Goal: Task Accomplishment & Management: Use online tool/utility

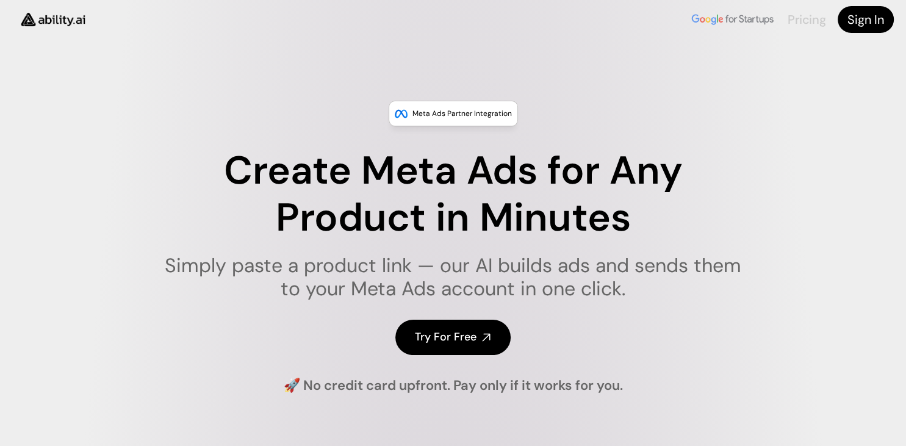
click at [813, 20] on link "Pricing" at bounding box center [807, 20] width 38 height 16
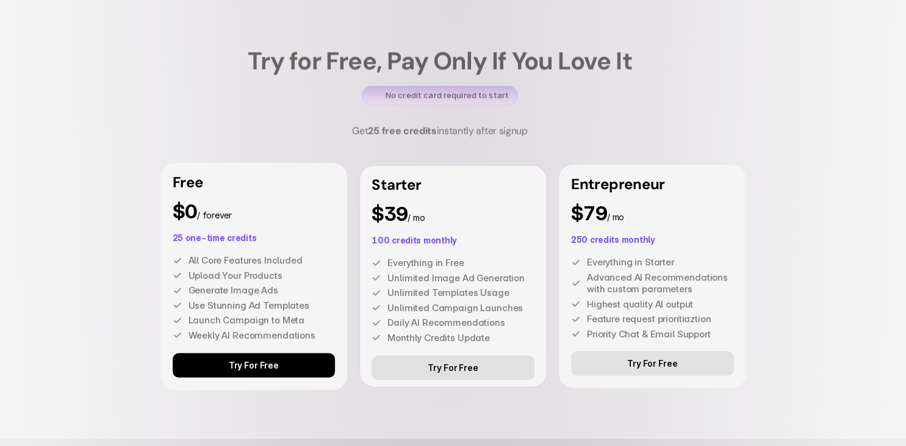
scroll to position [3286, 0]
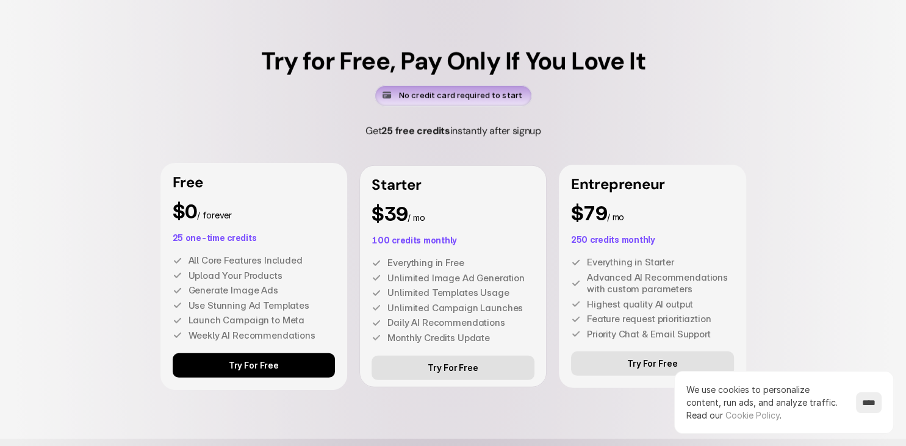
click at [273, 372] on link "Try For Free" at bounding box center [254, 365] width 163 height 24
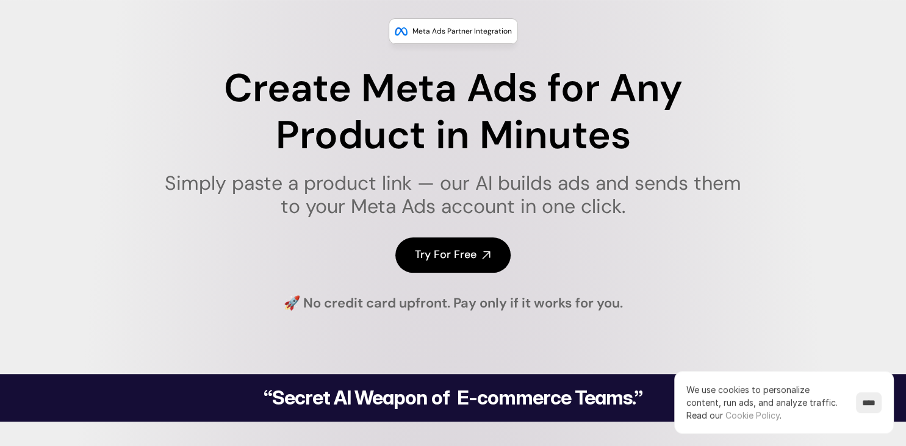
scroll to position [0, 0]
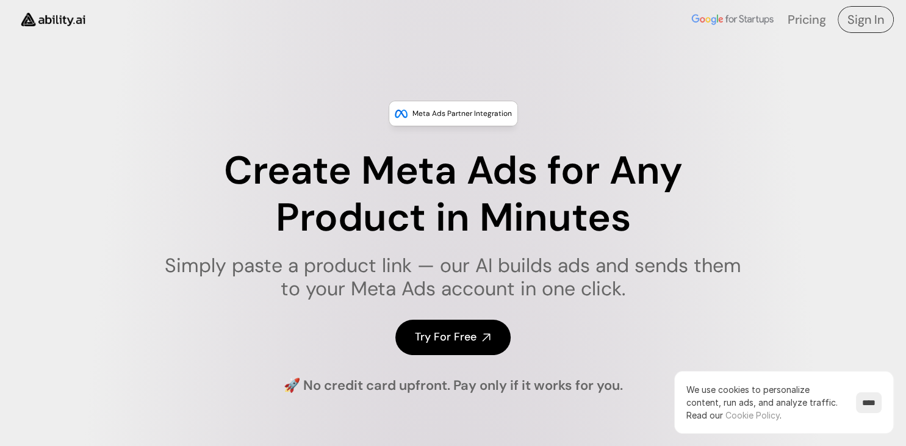
click at [857, 13] on h4 "Sign In" at bounding box center [866, 19] width 37 height 17
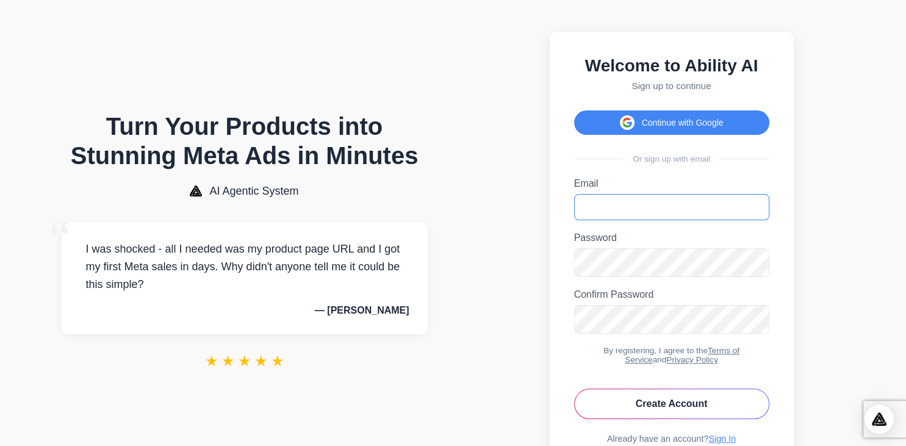
click at [633, 220] on input "Email" at bounding box center [671, 207] width 195 height 26
type input "**********"
click at [757, 325] on icon "Toggle password visibility" at bounding box center [756, 318] width 12 height 12
click at [705, 419] on button "Create Account" at bounding box center [671, 404] width 195 height 31
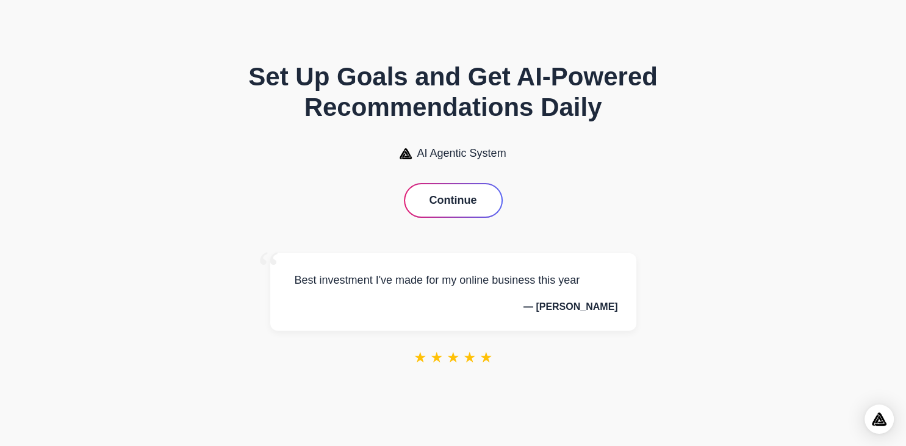
click at [455, 194] on button "Continue" at bounding box center [453, 200] width 96 height 32
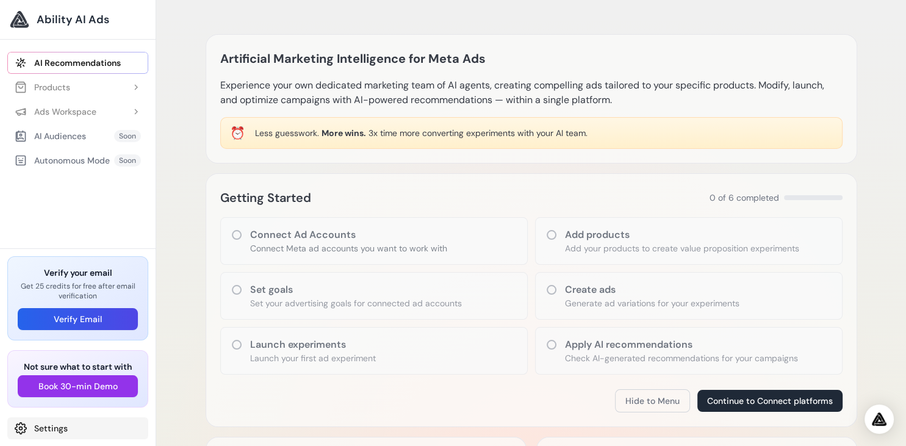
click at [29, 431] on link "Settings" at bounding box center [77, 428] width 141 height 22
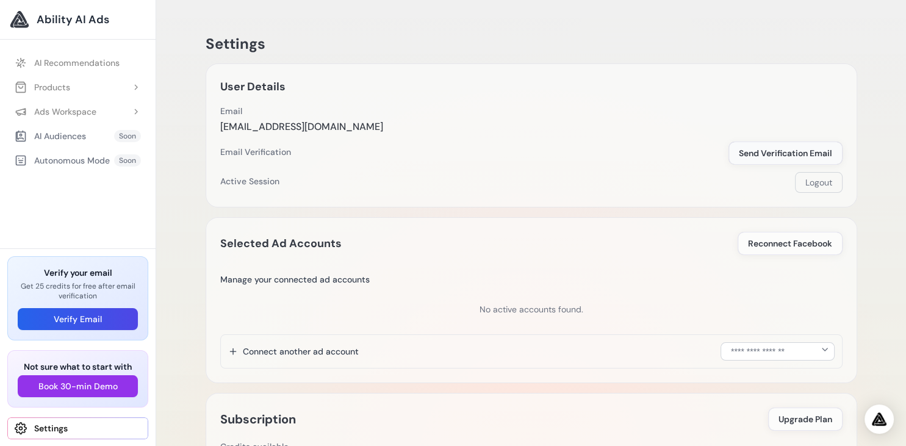
click at [763, 153] on span "Send Verification Email" at bounding box center [785, 153] width 93 height 12
click at [75, 67] on link "AI Recommendations" at bounding box center [77, 63] width 141 height 22
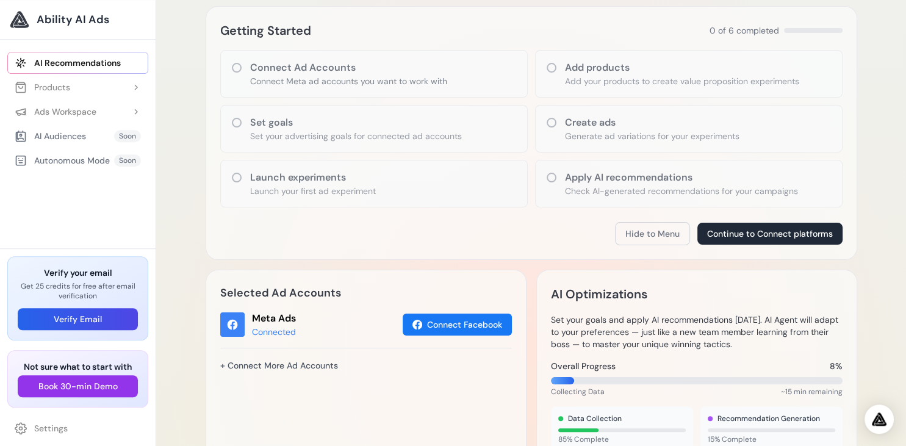
scroll to position [168, 0]
click at [103, 317] on button "Verify Email" at bounding box center [78, 319] width 120 height 22
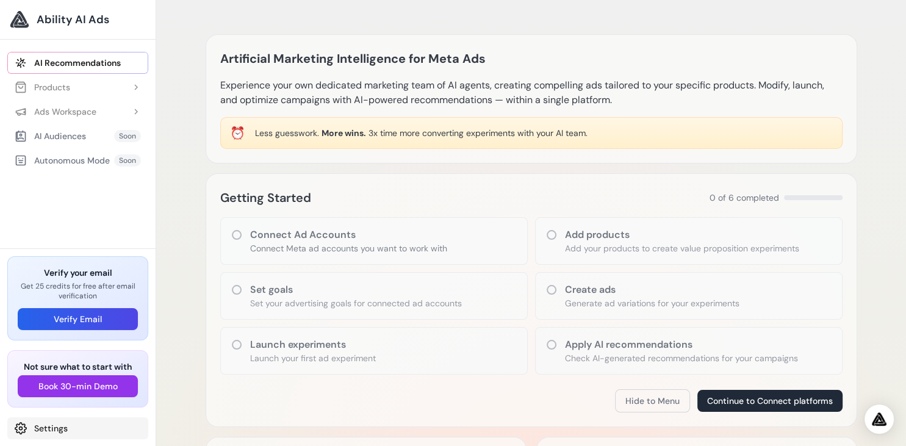
click at [56, 433] on link "Settings" at bounding box center [77, 428] width 141 height 22
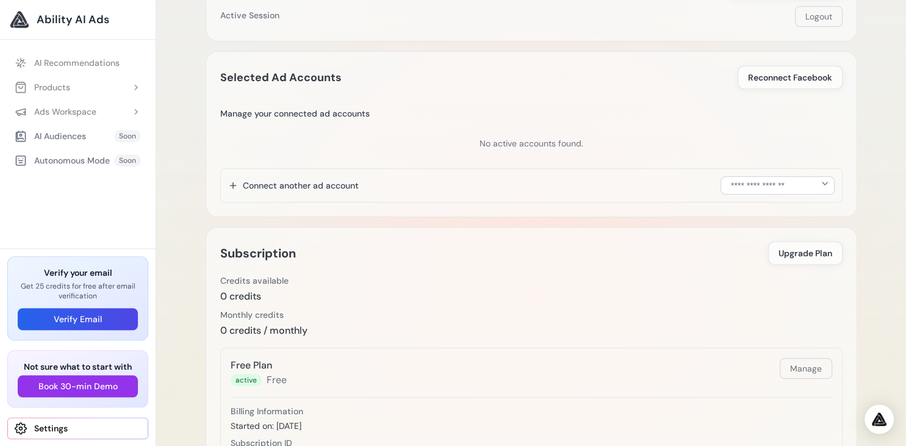
scroll to position [167, 0]
click at [99, 84] on button "Products" at bounding box center [77, 87] width 141 height 22
click at [72, 112] on link "Add Product" at bounding box center [84, 112] width 129 height 22
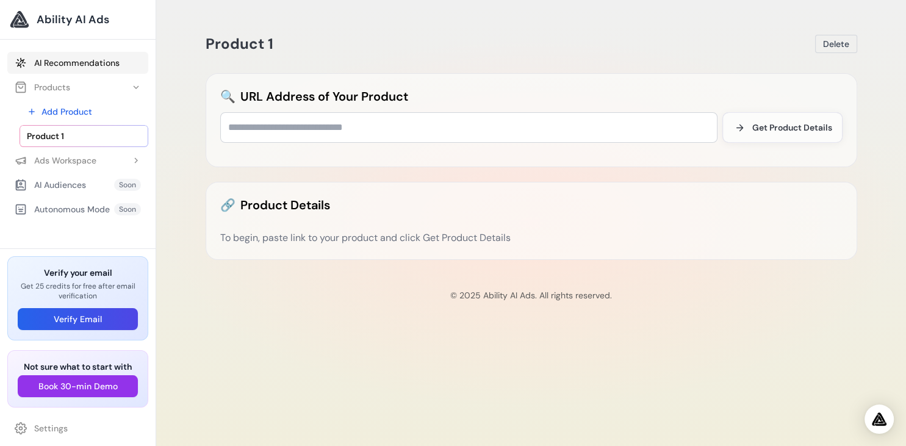
click at [103, 67] on link "AI Recommendations" at bounding box center [77, 63] width 141 height 22
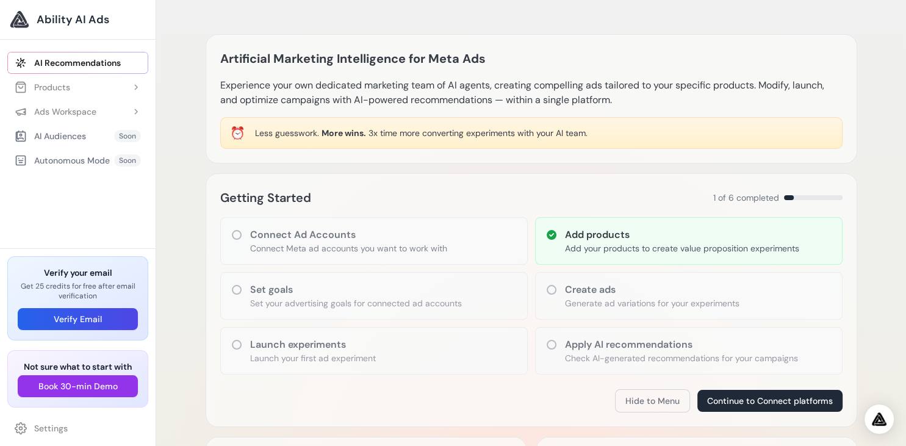
click at [103, 67] on link "AI Recommendations" at bounding box center [77, 63] width 141 height 22
click at [345, 232] on h3 "Connect Ad Accounts" at bounding box center [348, 235] width 197 height 15
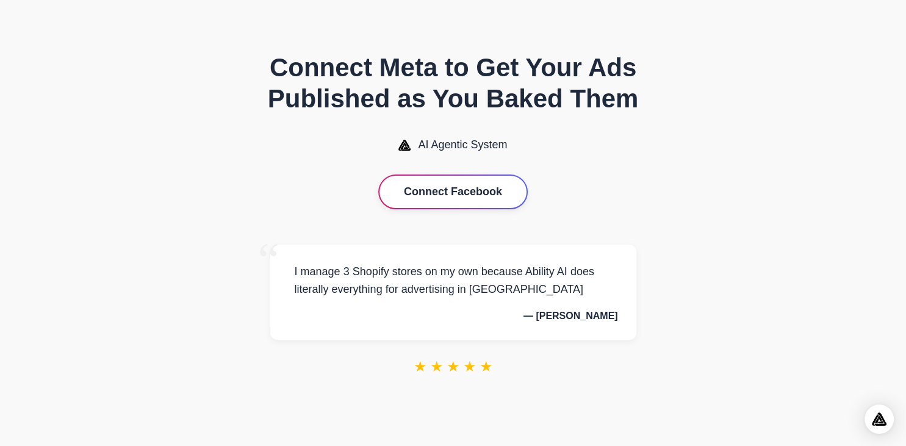
click at [439, 189] on button "Connect Facebook" at bounding box center [453, 192] width 147 height 32
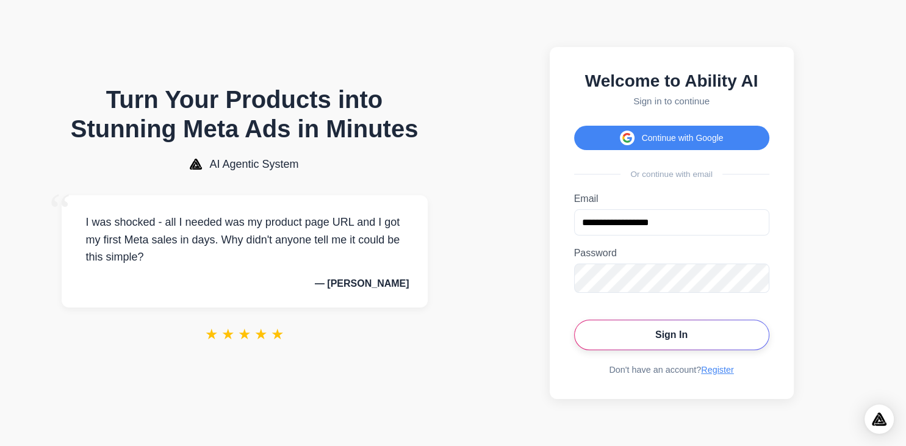
click at [711, 340] on button "Sign In" at bounding box center [671, 335] width 195 height 31
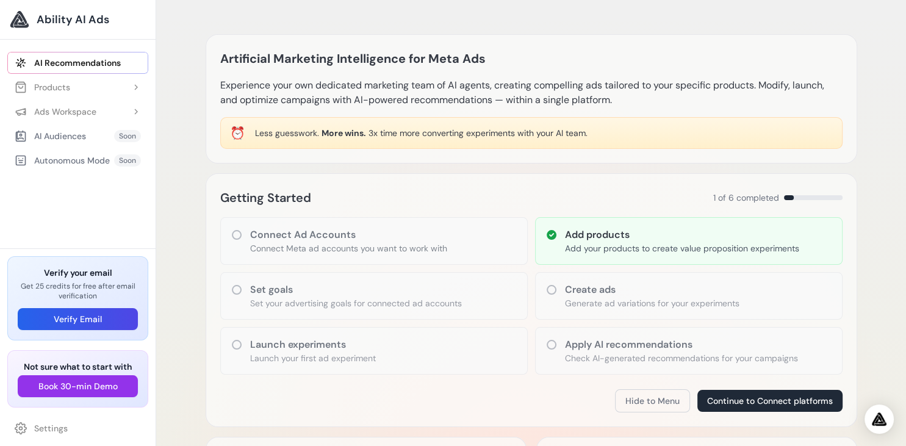
click at [600, 293] on h3 "Create ads" at bounding box center [652, 290] width 175 height 15
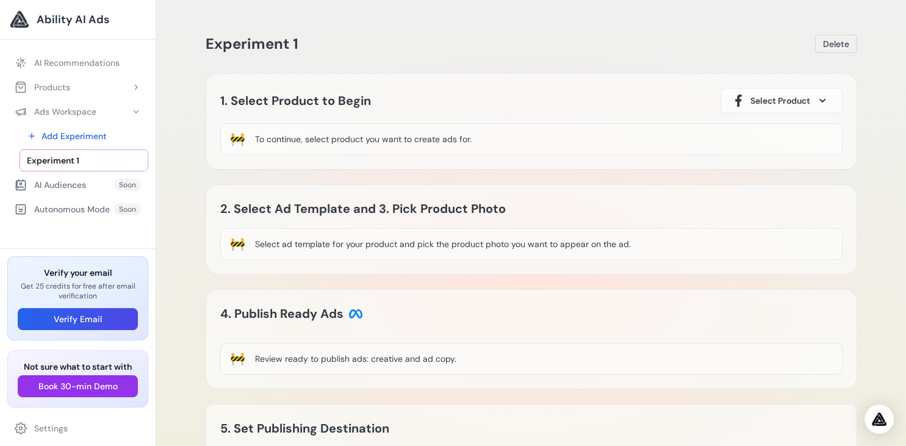
click at [460, 139] on div "To continue, select product you want to create ads for." at bounding box center [363, 139] width 217 height 12
click at [826, 104] on span at bounding box center [822, 100] width 15 height 15
click at [746, 135] on div "Product 1" at bounding box center [751, 136] width 41 height 15
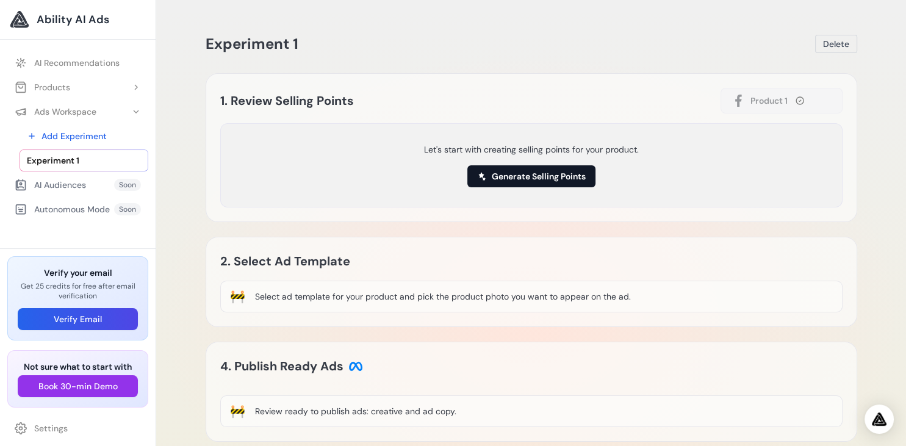
click at [561, 173] on button "Generate Selling Points" at bounding box center [531, 176] width 128 height 22
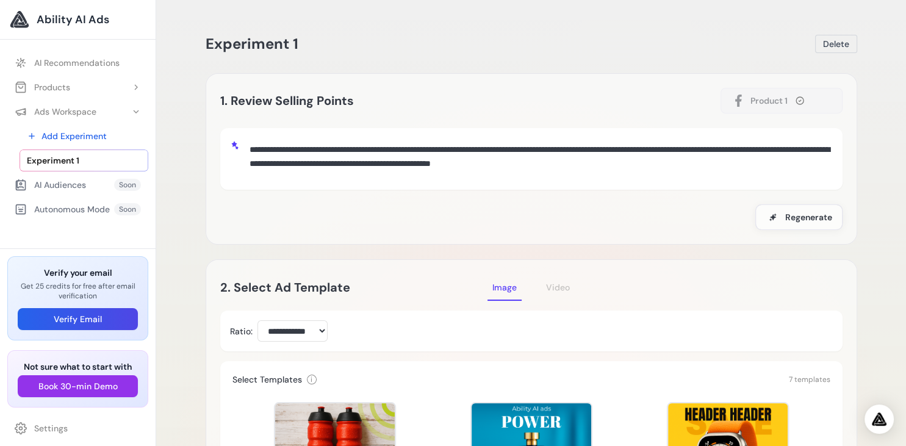
click at [653, 157] on textarea "**********" at bounding box center [539, 157] width 588 height 39
click at [666, 159] on textarea "**********" at bounding box center [539, 157] width 588 height 39
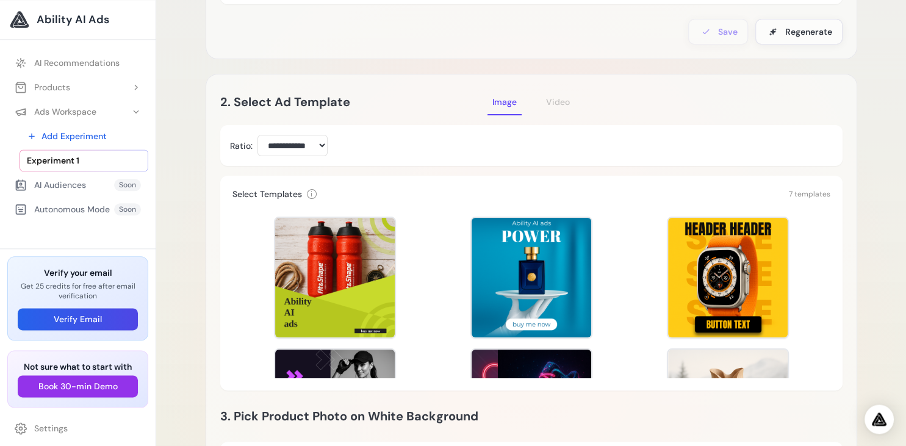
scroll to position [185, 0]
click at [395, 139] on div "**********" at bounding box center [531, 145] width 603 height 21
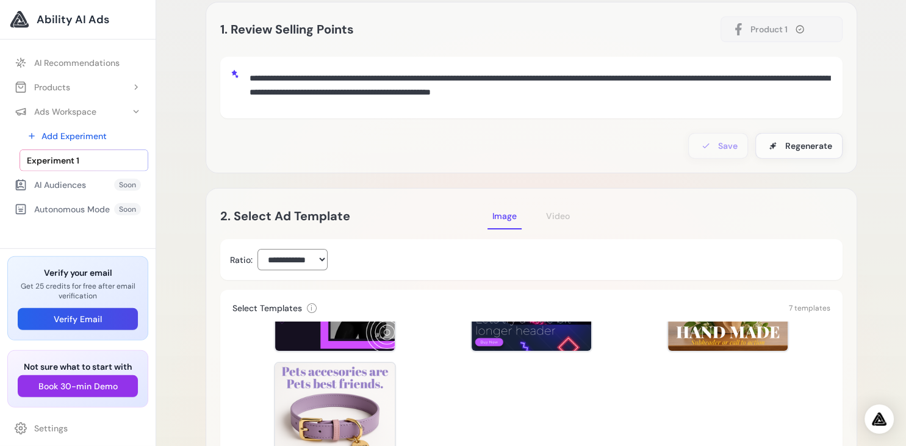
scroll to position [0, 0]
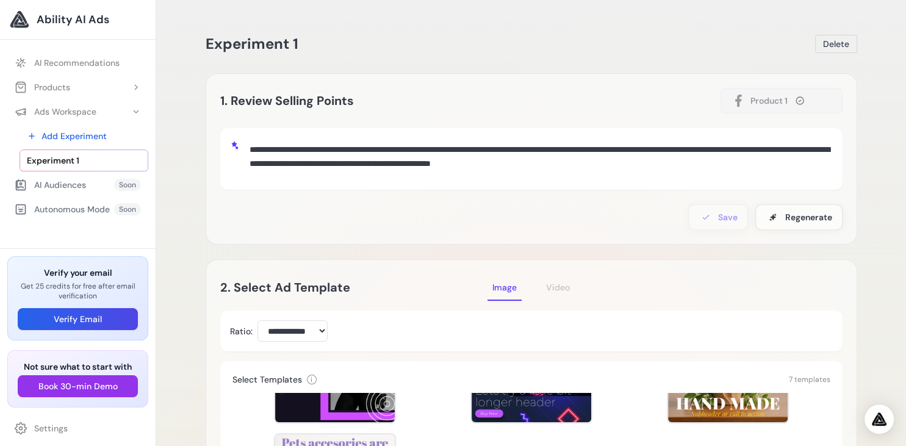
drag, startPoint x: 647, startPoint y: 160, endPoint x: 232, endPoint y: 98, distance: 419.7
click at [245, 138] on textarea "**********" at bounding box center [539, 157] width 588 height 39
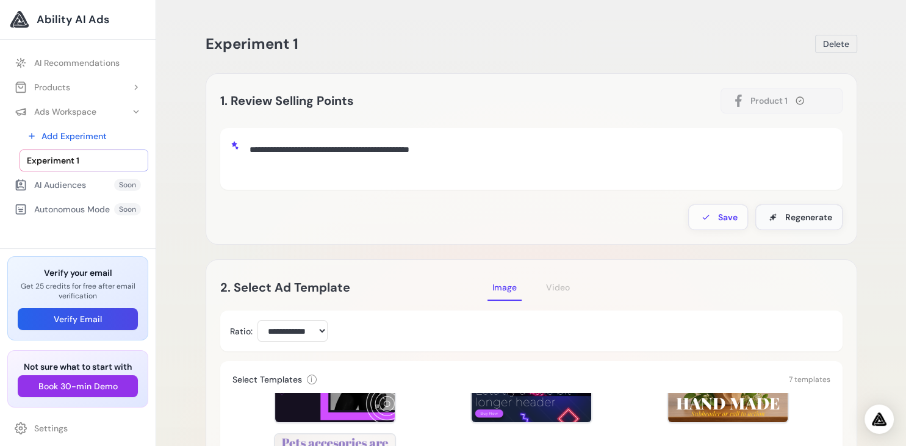
type textarea "**********"
click at [799, 213] on span "Regenerate" at bounding box center [808, 217] width 47 height 12
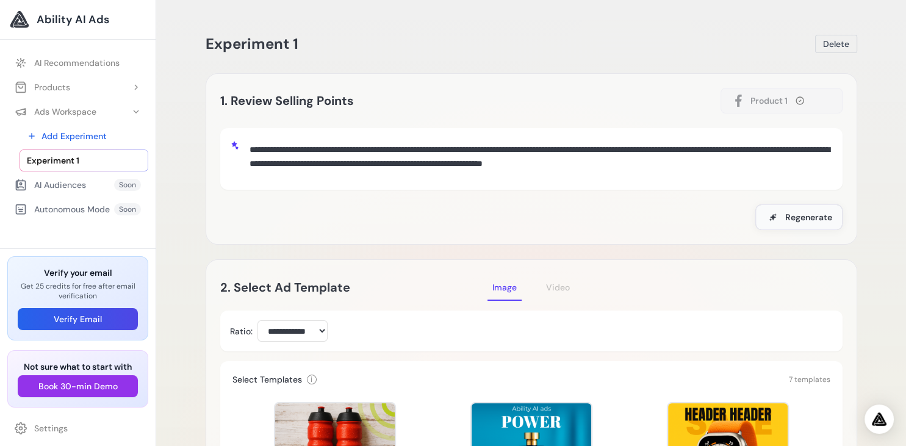
click at [813, 215] on span "Regenerate" at bounding box center [808, 217] width 47 height 12
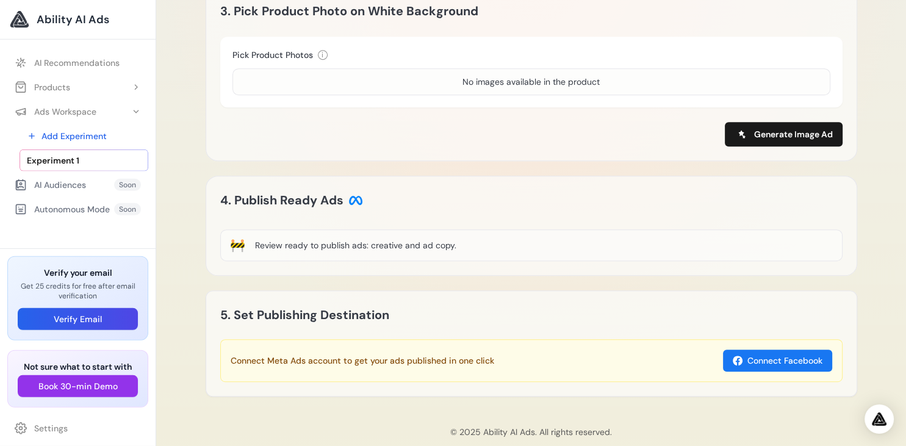
scroll to position [609, 0]
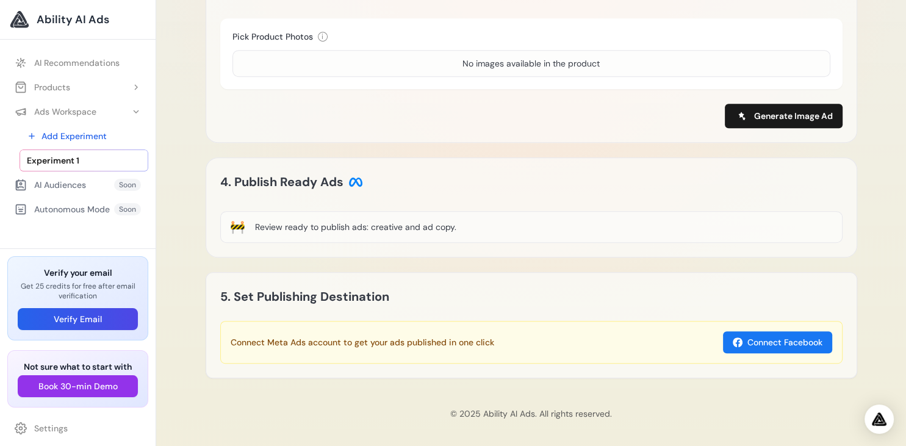
click at [631, 175] on div "4. Publish Ready Ads" at bounding box center [531, 182] width 622 height 20
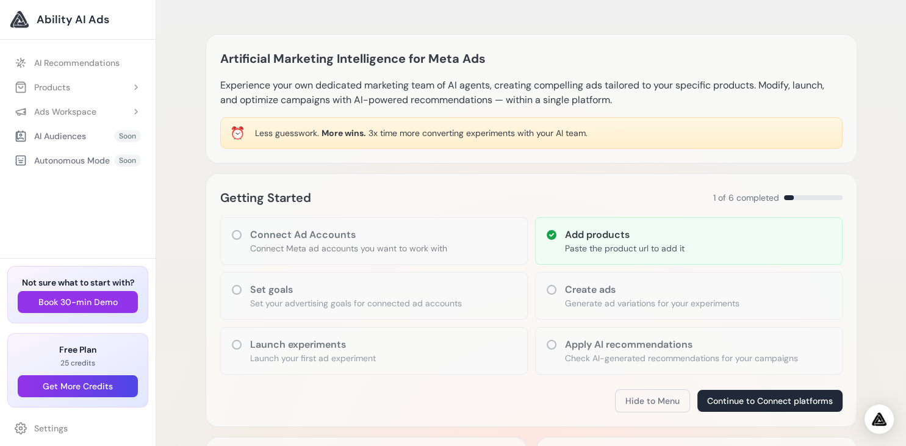
click at [610, 294] on h3 "Create ads" at bounding box center [652, 290] width 175 height 15
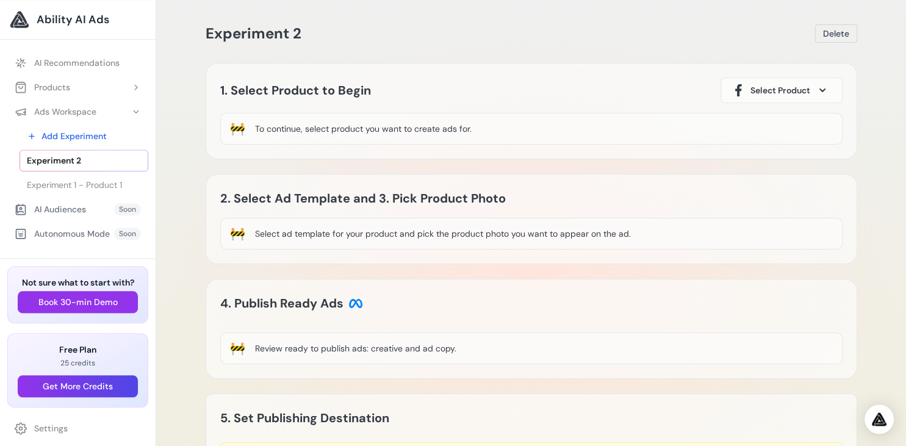
scroll to position [11, 0]
click at [826, 93] on span at bounding box center [822, 89] width 15 height 15
click at [117, 184] on span "Experiment 1 - Product 1" at bounding box center [74, 185] width 95 height 12
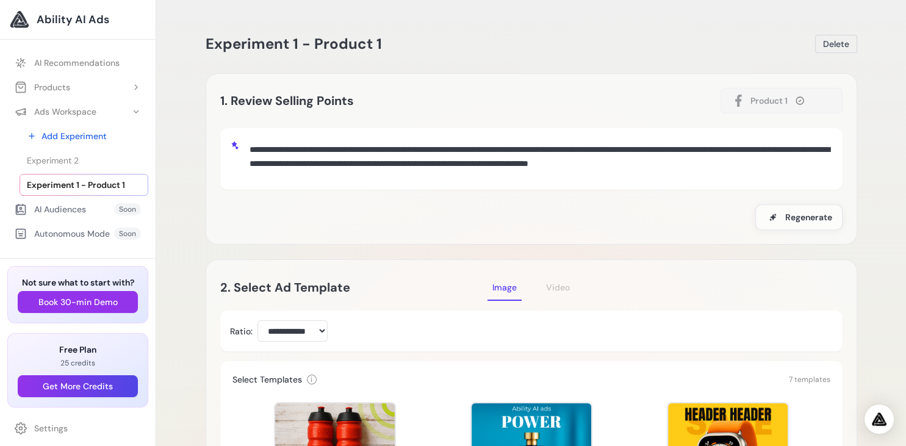
drag, startPoint x: 794, startPoint y: 162, endPoint x: 248, endPoint y: 142, distance: 546.5
click at [248, 142] on textarea "**********" at bounding box center [539, 157] width 588 height 39
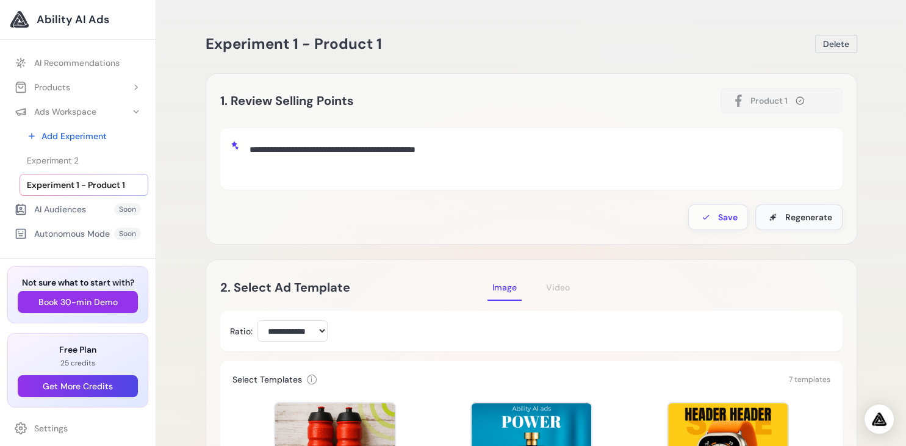
type textarea "**********"
click at [816, 216] on span "Regenerate" at bounding box center [808, 217] width 47 height 12
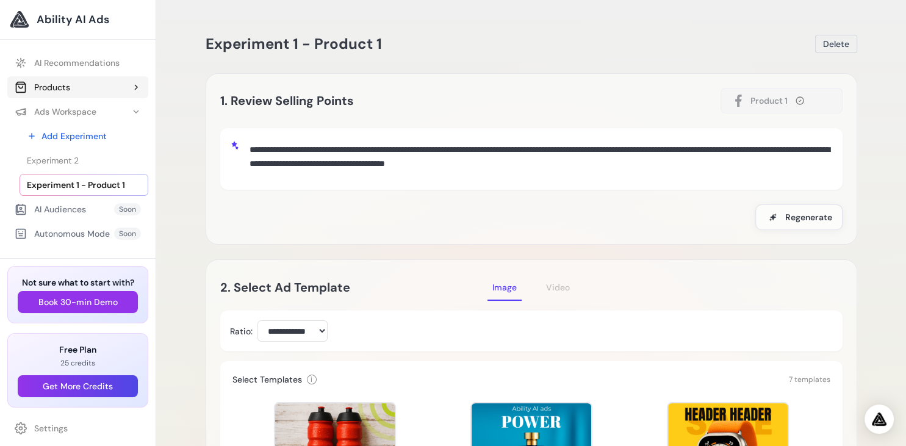
click at [79, 85] on button "Products" at bounding box center [77, 87] width 141 height 22
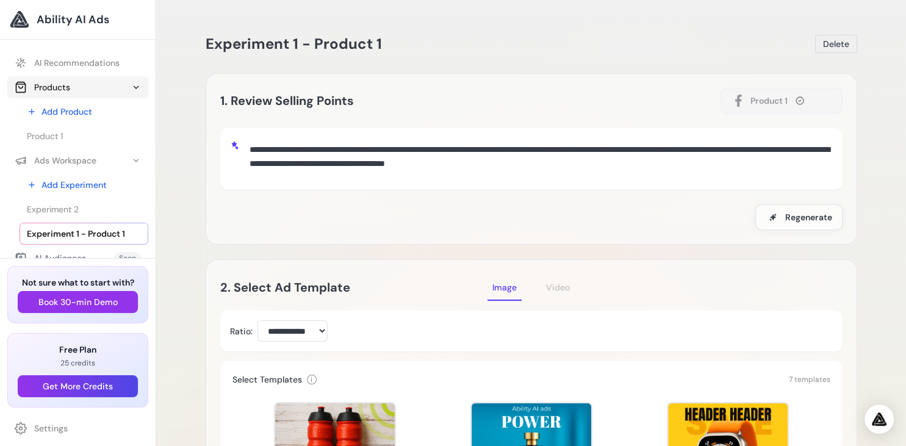
click at [113, 81] on button "Products" at bounding box center [77, 87] width 141 height 22
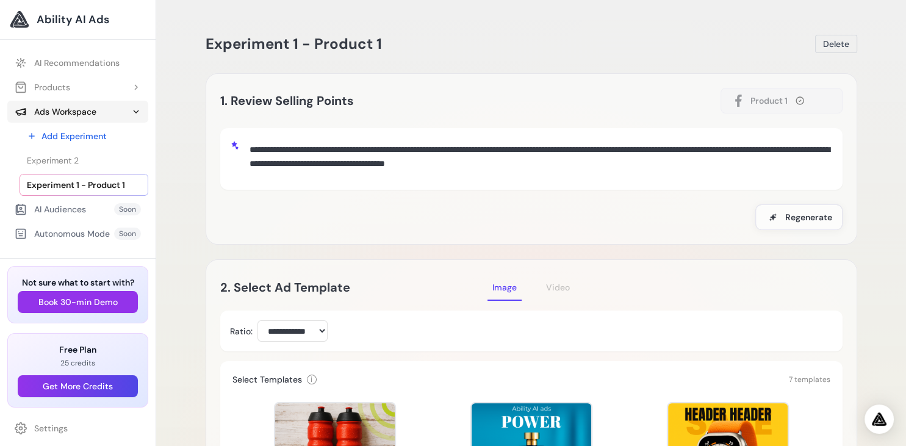
click at [95, 109] on div "Ads Workspace" at bounding box center [56, 112] width 82 height 12
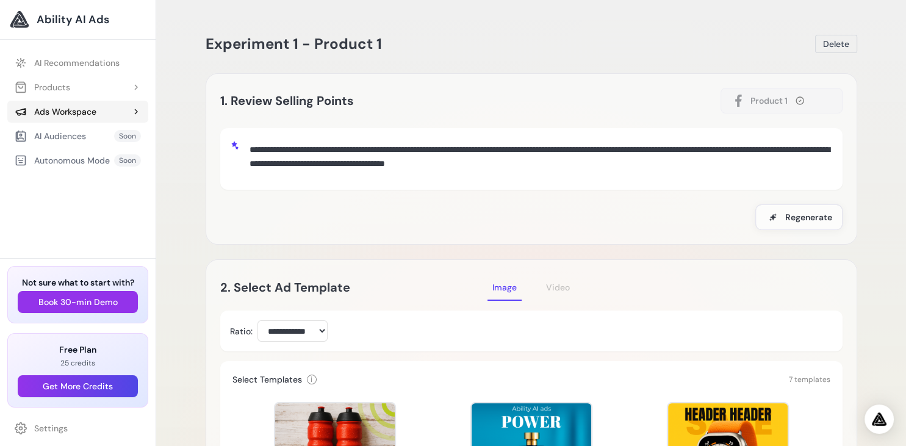
click at [108, 112] on button "Ads Workspace" at bounding box center [77, 112] width 141 height 22
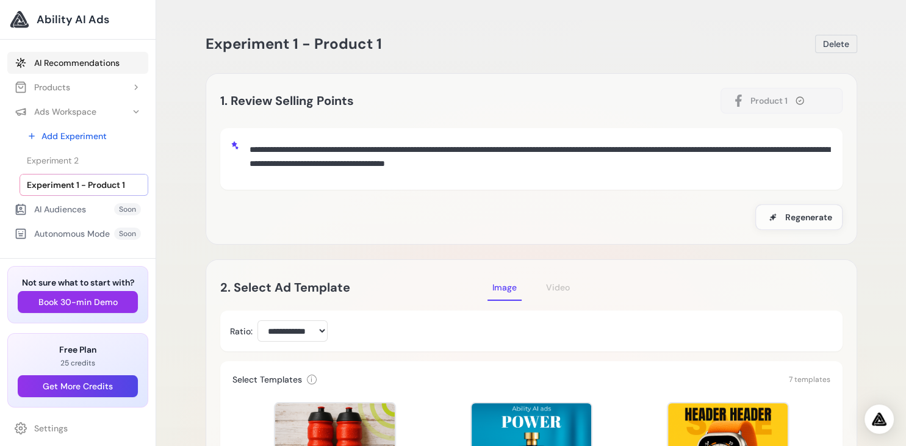
click at [107, 63] on link "AI Recommendations" at bounding box center [77, 63] width 141 height 22
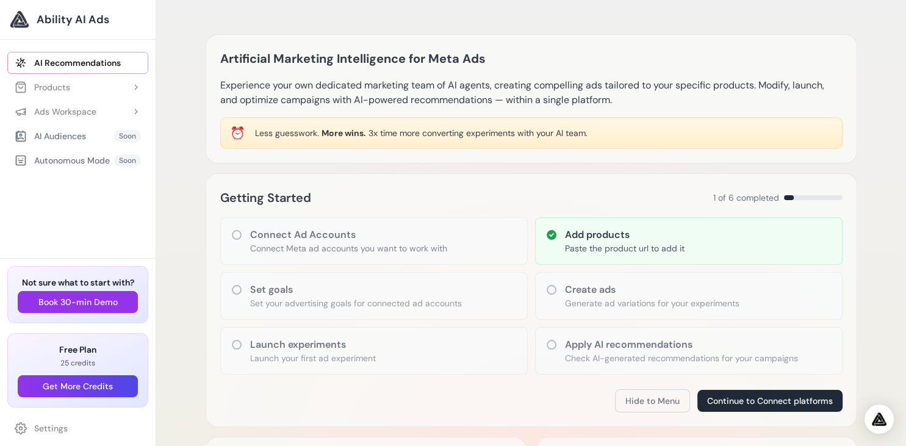
click at [435, 215] on div "Getting Started 1 of 6 completed Connect Ad Accounts Connect Meta ad accounts y…" at bounding box center [532, 300] width 652 height 254
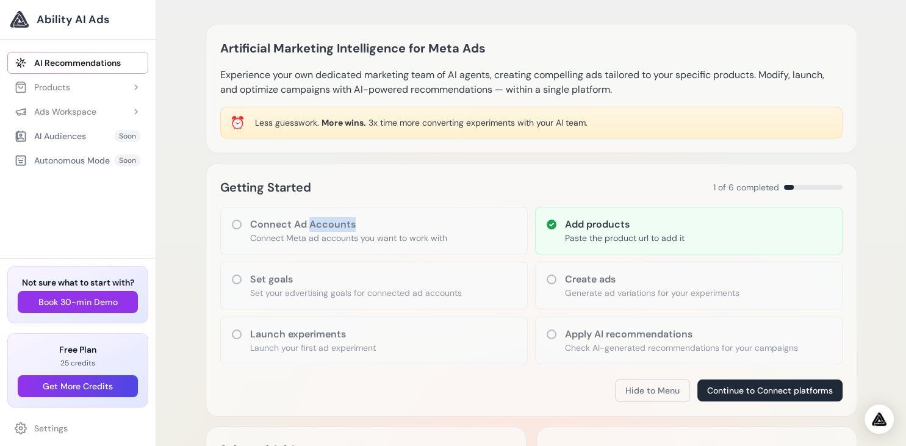
scroll to position [11, 0]
click at [75, 113] on div "Ads Workspace" at bounding box center [56, 112] width 82 height 12
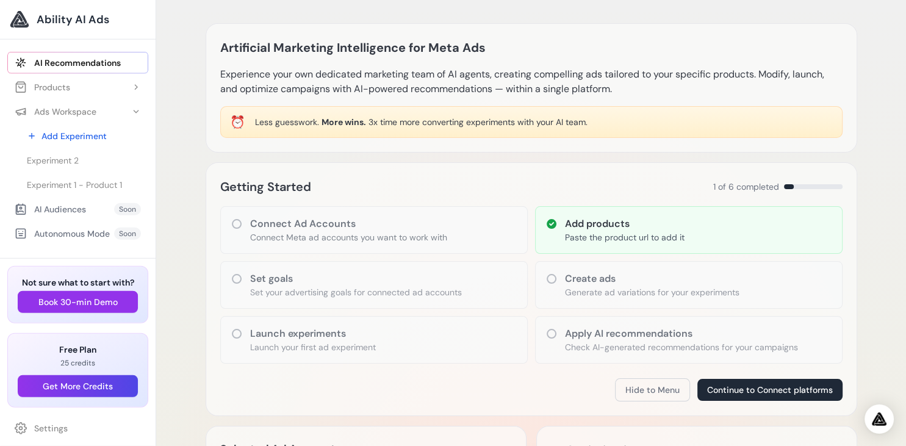
click at [539, 295] on div "Create ads Generate ad variations for your experiments" at bounding box center [689, 285] width 308 height 48
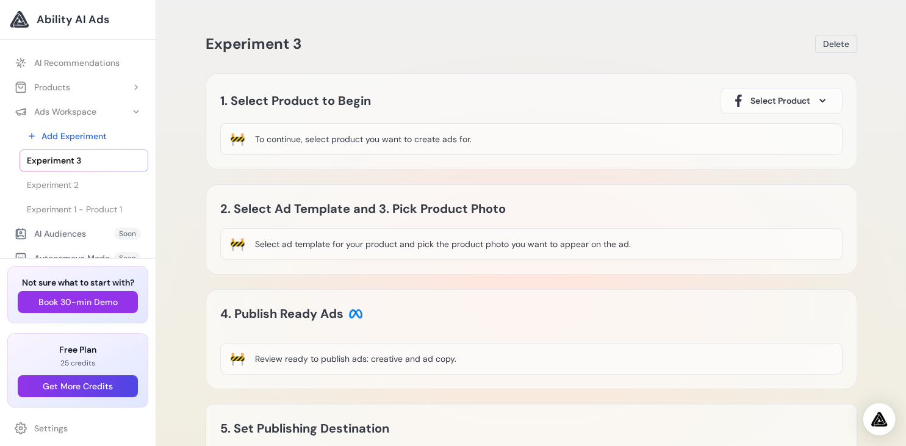
click at [877, 423] on img "Open Intercom Messenger" at bounding box center [879, 419] width 16 height 15
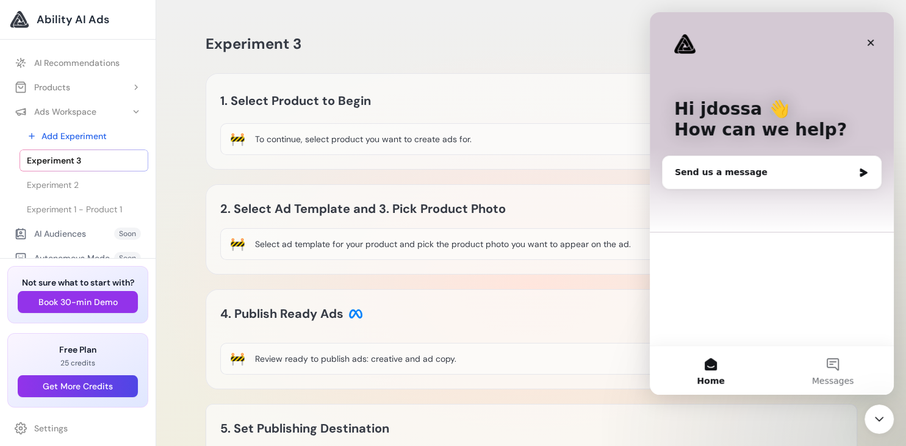
click at [621, 211] on div "2. Select Ad Template and 3. Pick Product Photo Image Video Coming Soon" at bounding box center [531, 209] width 622 height 20
click at [872, 46] on icon "Close" at bounding box center [871, 43] width 10 height 10
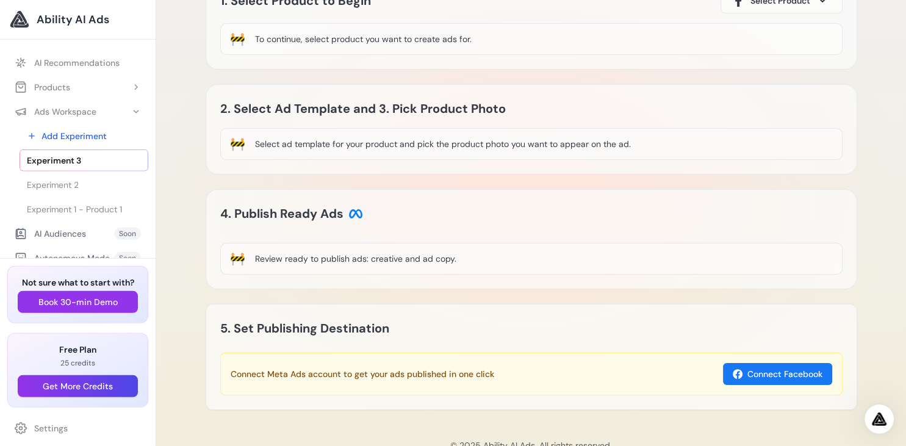
scroll to position [134, 0]
